Goal: Find specific page/section: Find specific page/section

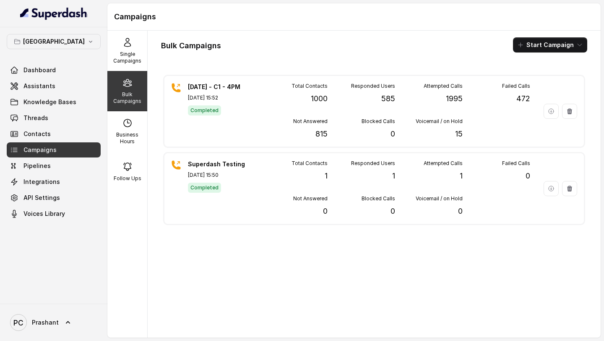
click at [66, 147] on link "Campaigns" at bounding box center [54, 149] width 94 height 15
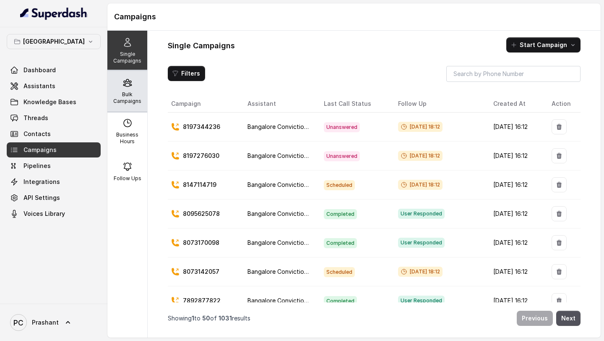
click at [118, 98] on p "Bulk Campaigns" at bounding box center [127, 97] width 33 height 13
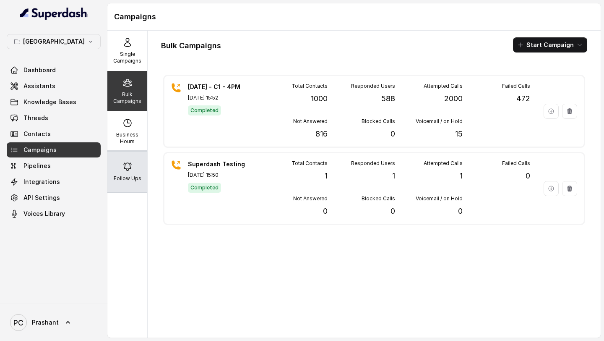
click at [119, 175] on p "Follow Ups" at bounding box center [128, 178] width 28 height 7
